Goal: Task Accomplishment & Management: Use online tool/utility

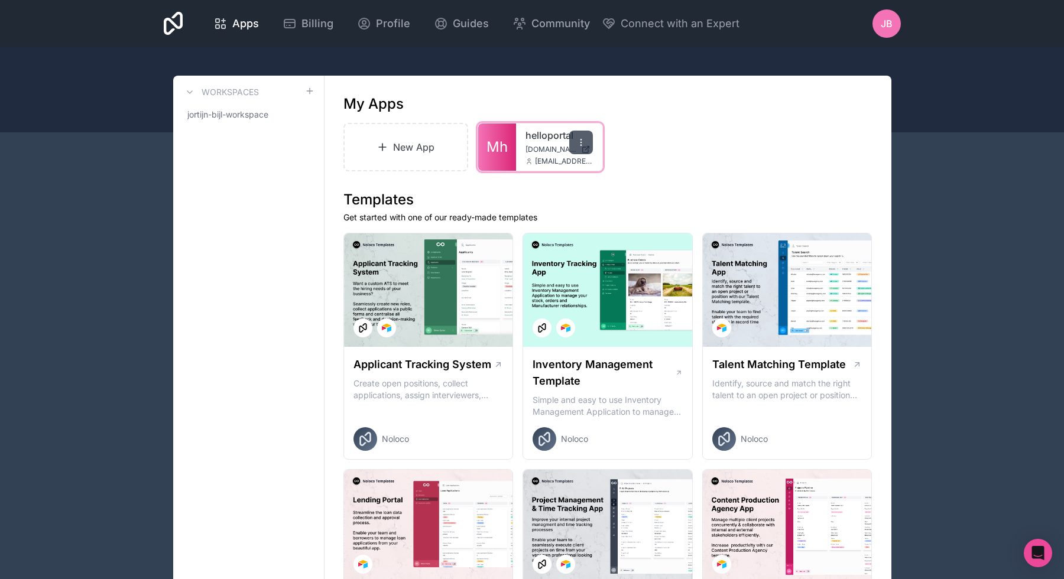
click at [581, 144] on icon at bounding box center [580, 142] width 9 height 9
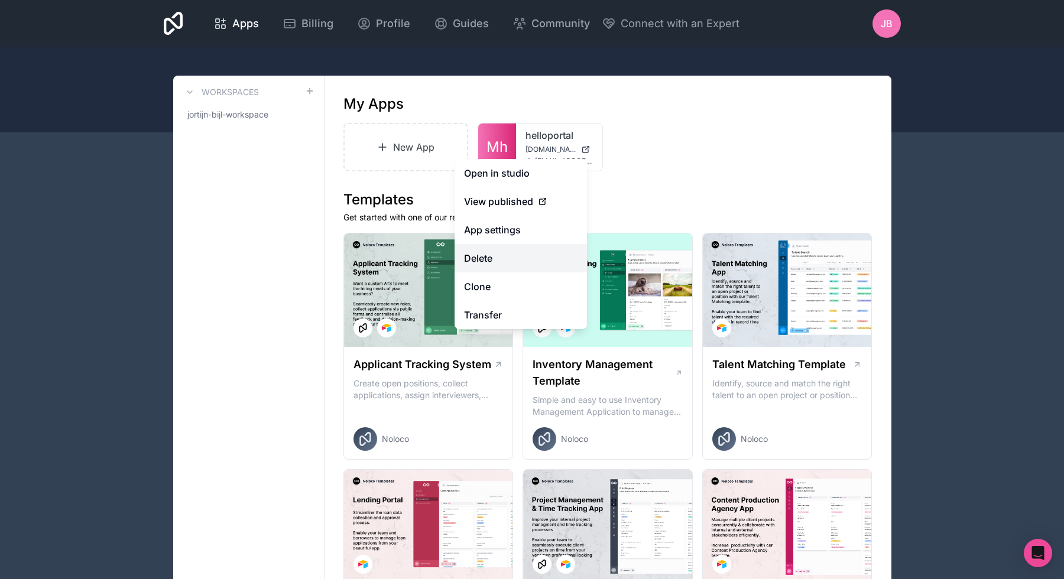
click at [488, 263] on button "Delete" at bounding box center [520, 258] width 132 height 28
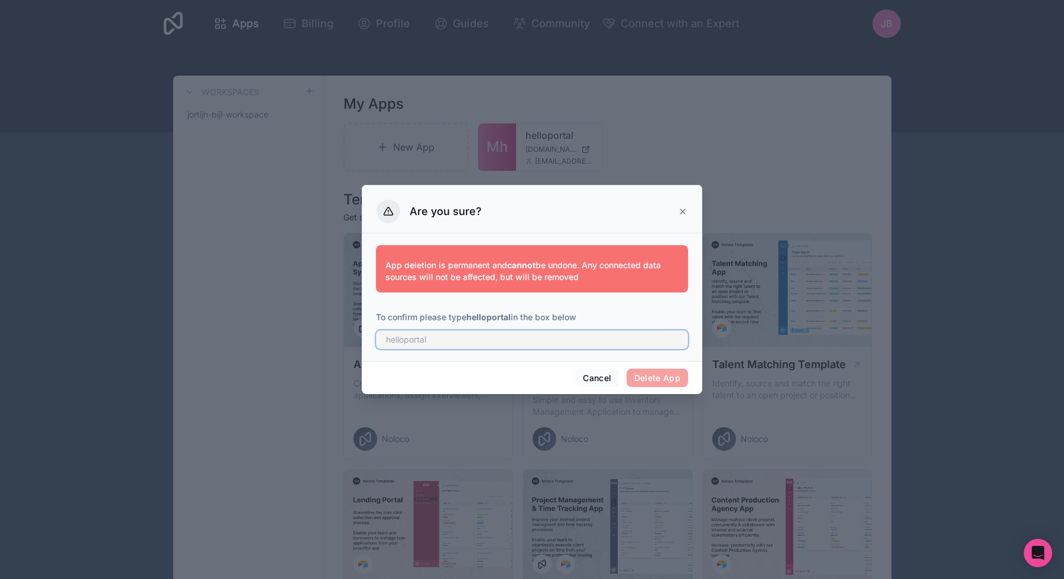
click at [581, 334] on input "text" at bounding box center [532, 339] width 312 height 19
type input "helloportal"
click at [665, 375] on button "Delete App" at bounding box center [657, 378] width 62 height 19
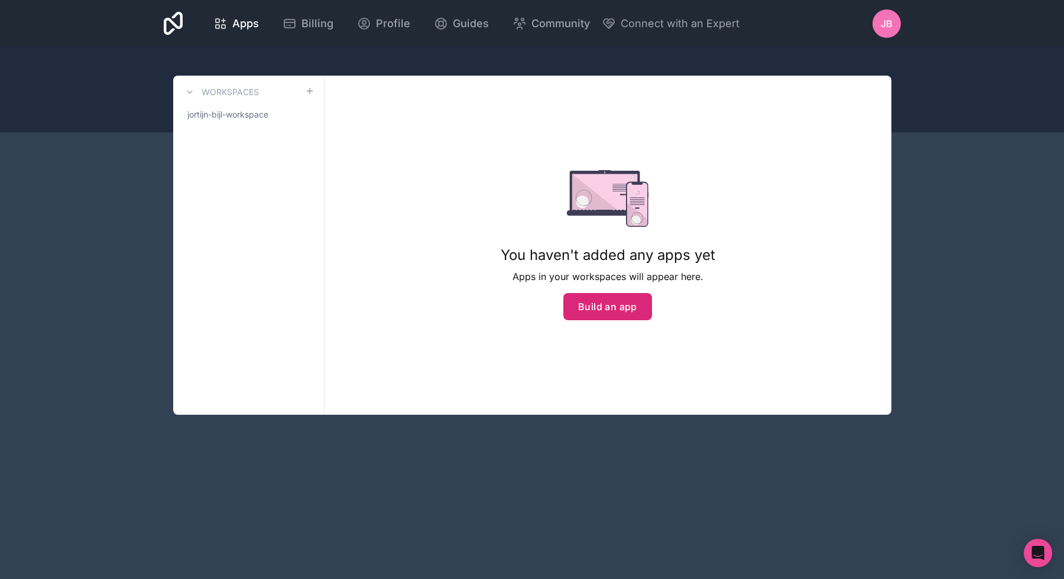
click at [612, 301] on button "Build an app" at bounding box center [607, 306] width 89 height 27
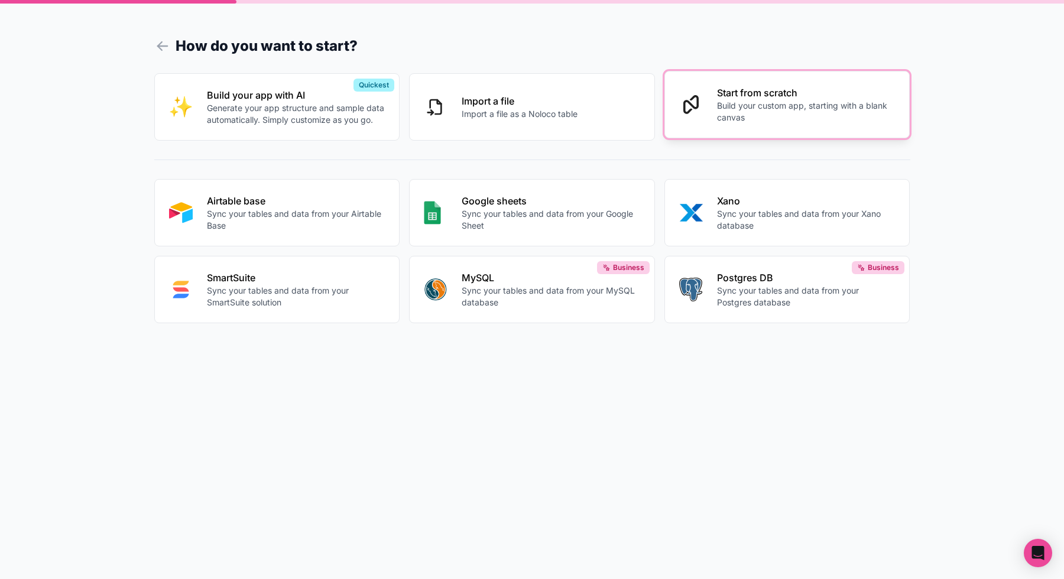
click at [706, 108] on button "Start from scratch Build your custom app, starting with a blank canvas" at bounding box center [787, 104] width 246 height 67
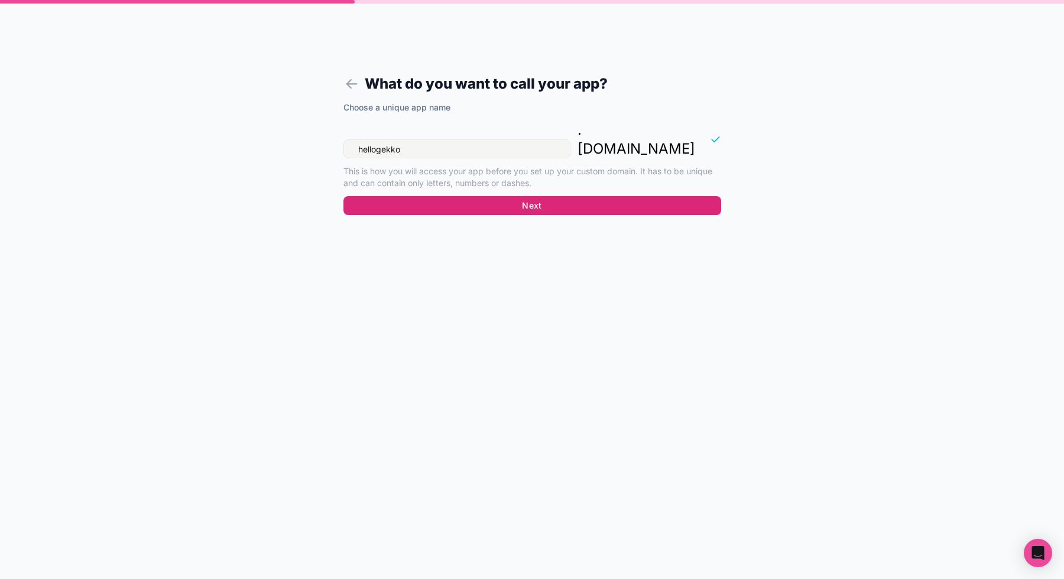
click at [491, 196] on button "Next" at bounding box center [532, 205] width 378 height 19
